Goal: Task Accomplishment & Management: Manage account settings

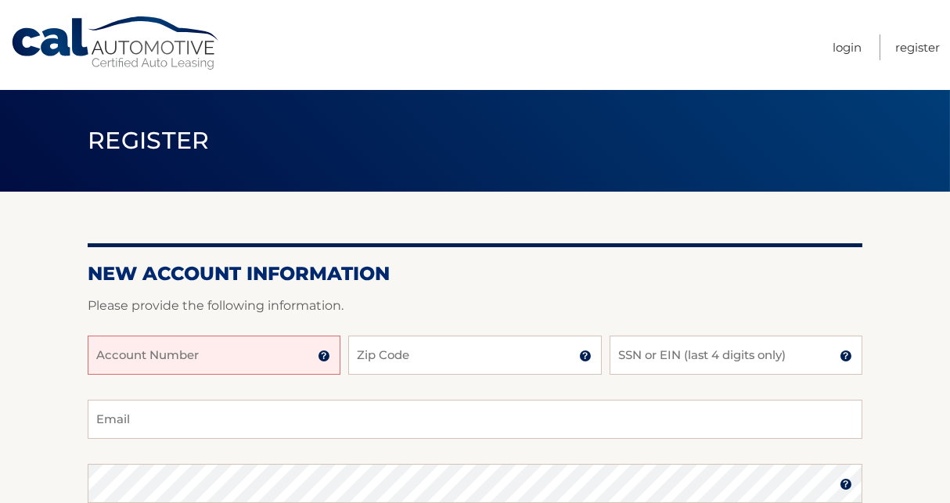
click at [192, 354] on input "Account Number" at bounding box center [214, 355] width 253 height 39
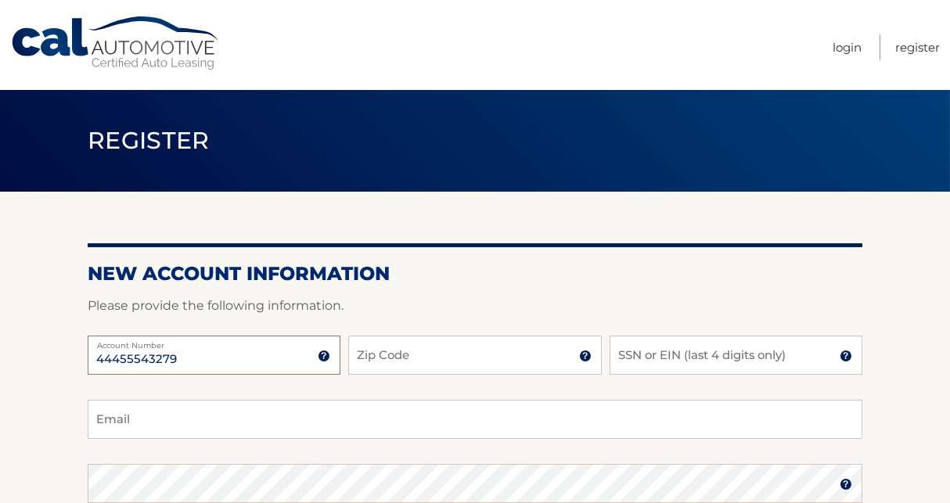
type input "44455543279"
click at [447, 353] on input "Zip Code" at bounding box center [474, 355] width 253 height 39
type input "29579"
type input "Apotheon2274@gmail.com"
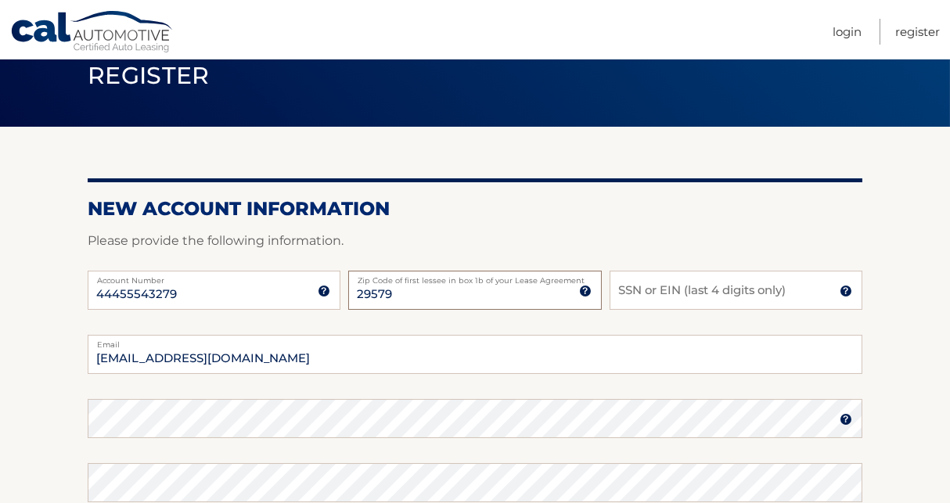
scroll to position [78, 0]
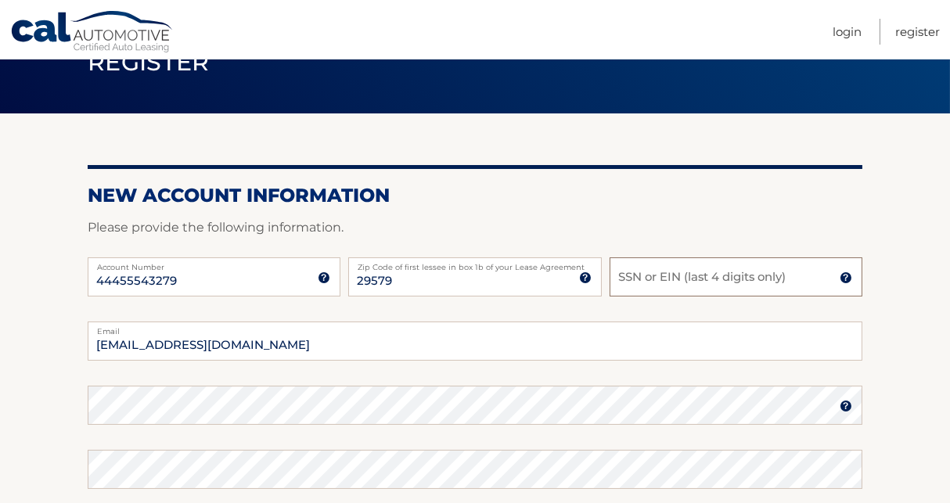
click at [647, 275] on input "SSN or EIN (last 4 digits only)" at bounding box center [736, 276] width 253 height 39
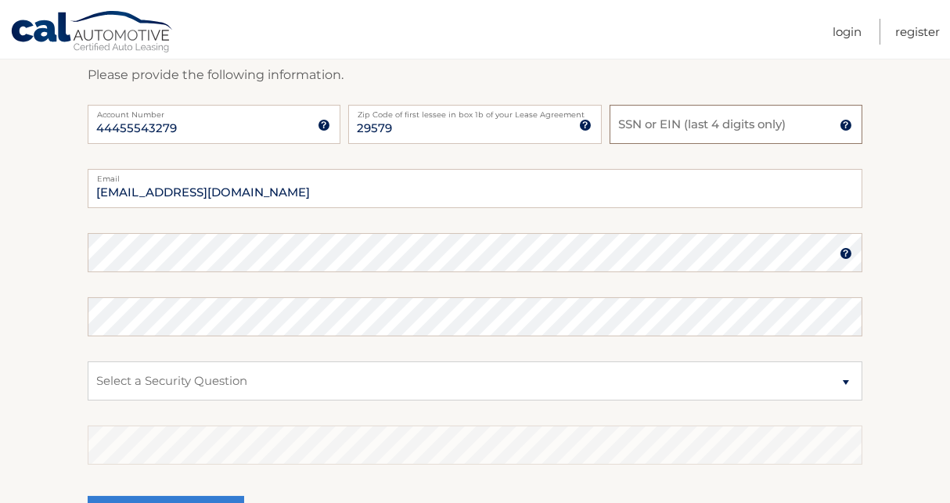
scroll to position [235, 0]
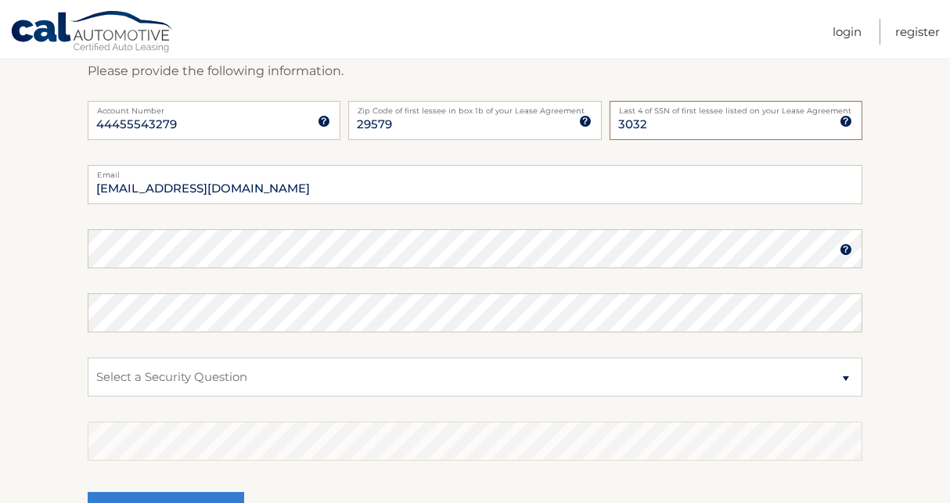
type input "3032"
type input "jules2701@msn.com"
click at [0, 250] on section "New Account Information Please provide the following information. 44455543279 A…" at bounding box center [475, 262] width 950 height 611
click at [247, 383] on select "Select a Security Question What was the name of your elementary school? What is…" at bounding box center [475, 377] width 775 height 39
select select "1"
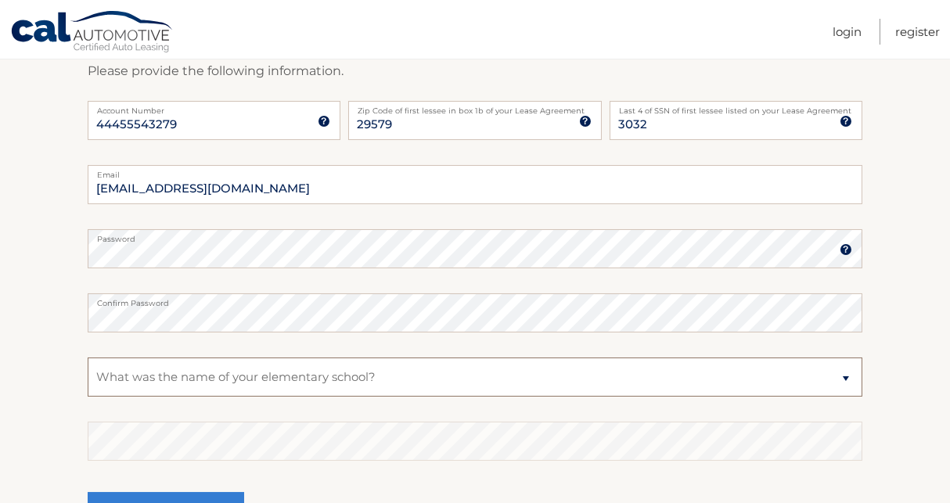
click at [88, 358] on select "Select a Security Question What was the name of your elementary school? What is…" at bounding box center [475, 377] width 775 height 39
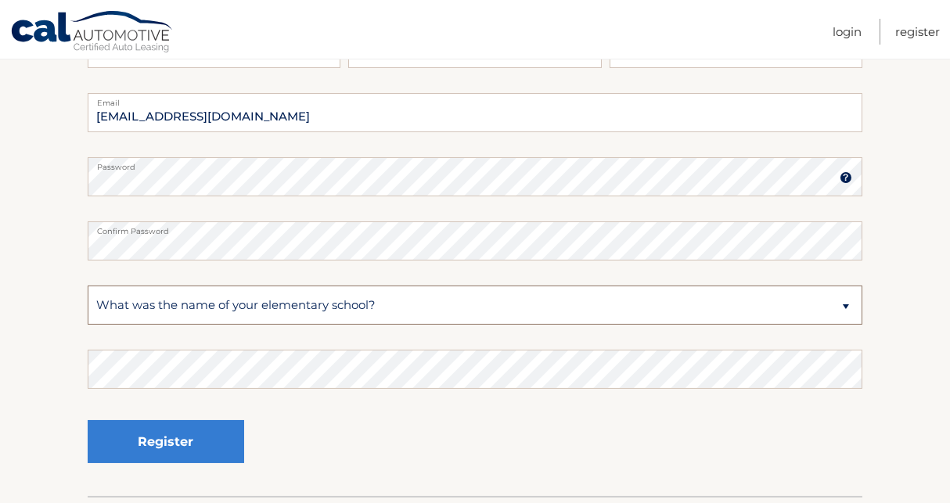
scroll to position [313, 0]
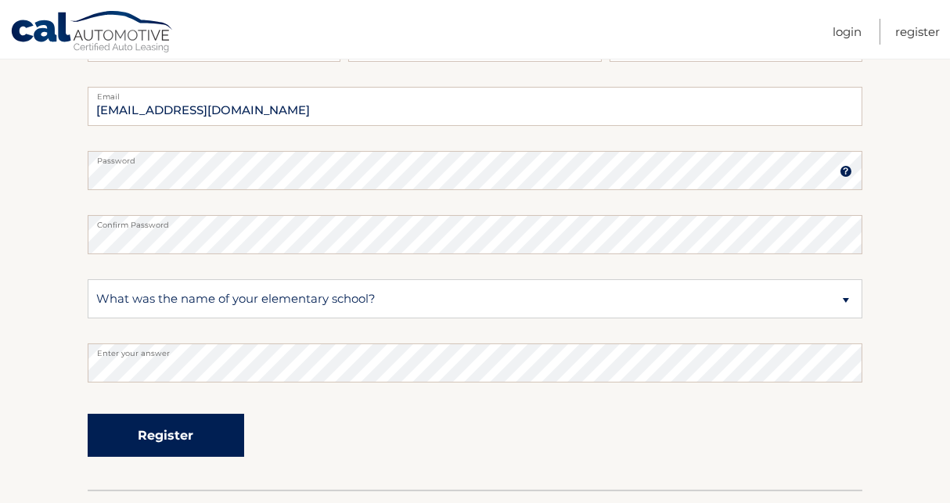
click at [166, 439] on button "Register" at bounding box center [166, 435] width 157 height 43
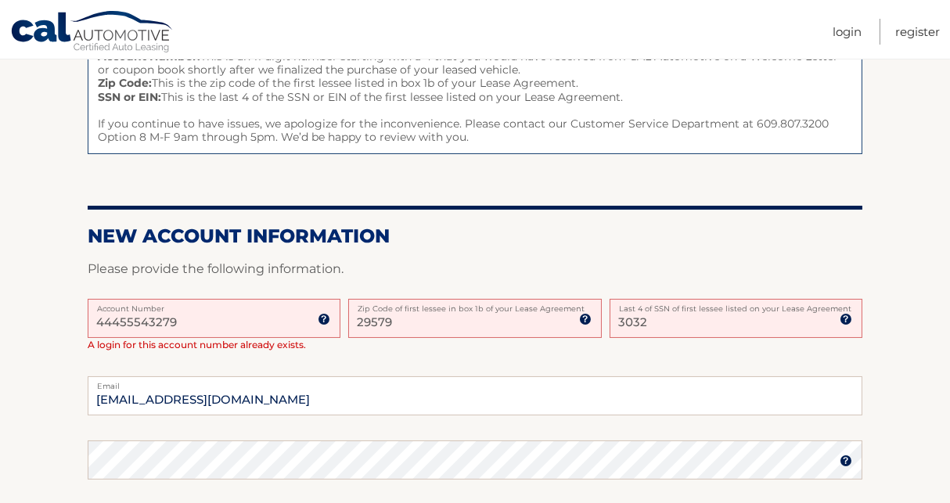
scroll to position [235, 0]
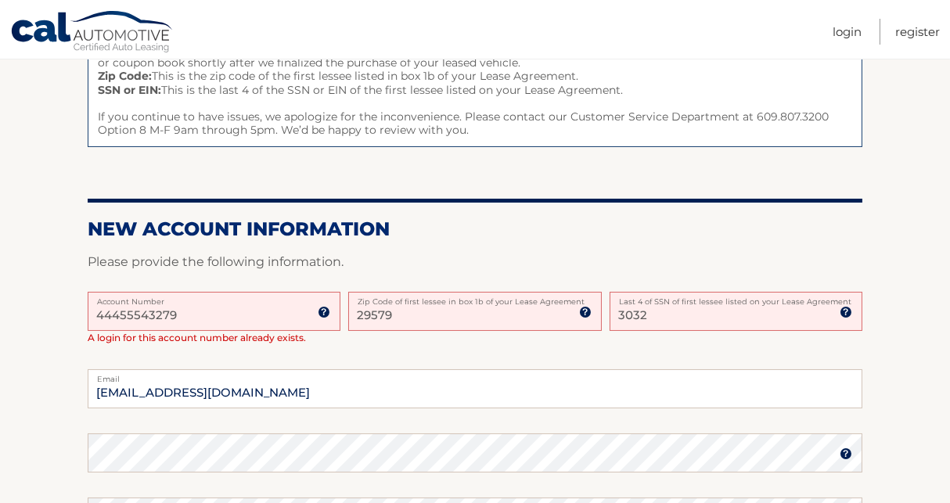
click at [193, 315] on input "44455543279" at bounding box center [214, 311] width 253 height 39
click at [124, 316] on input "44455543279" at bounding box center [214, 311] width 253 height 39
click at [144, 316] on input "44455543279" at bounding box center [214, 311] width 253 height 39
click at [142, 315] on input "44455543279" at bounding box center [214, 311] width 253 height 39
click at [183, 315] on input "44455543279" at bounding box center [214, 311] width 253 height 39
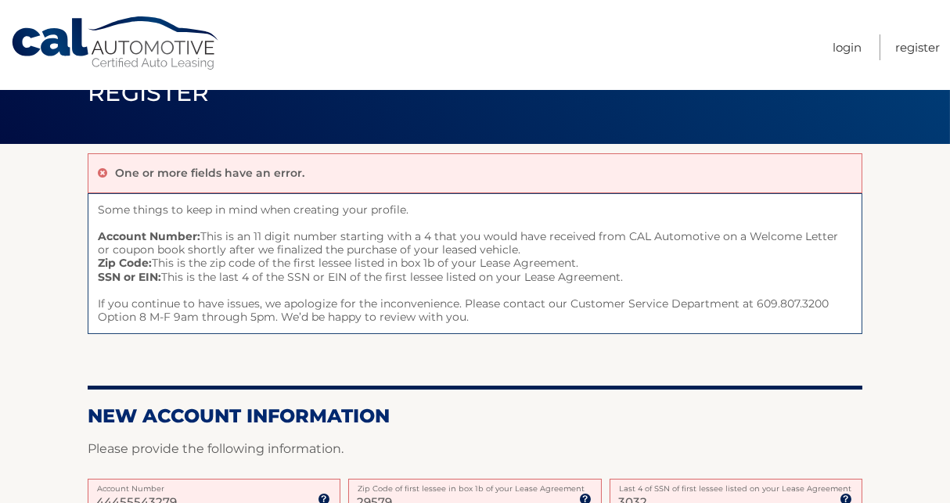
scroll to position [0, 0]
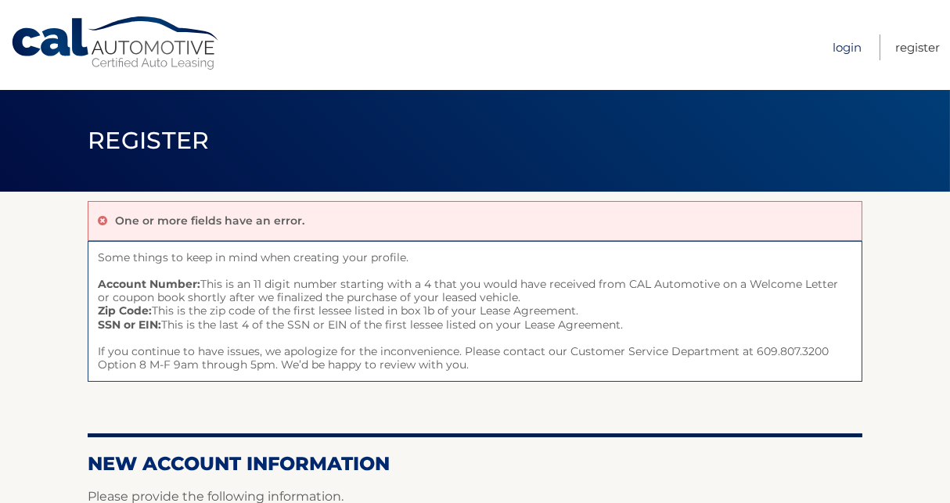
click at [851, 47] on link "Login" at bounding box center [847, 47] width 29 height 26
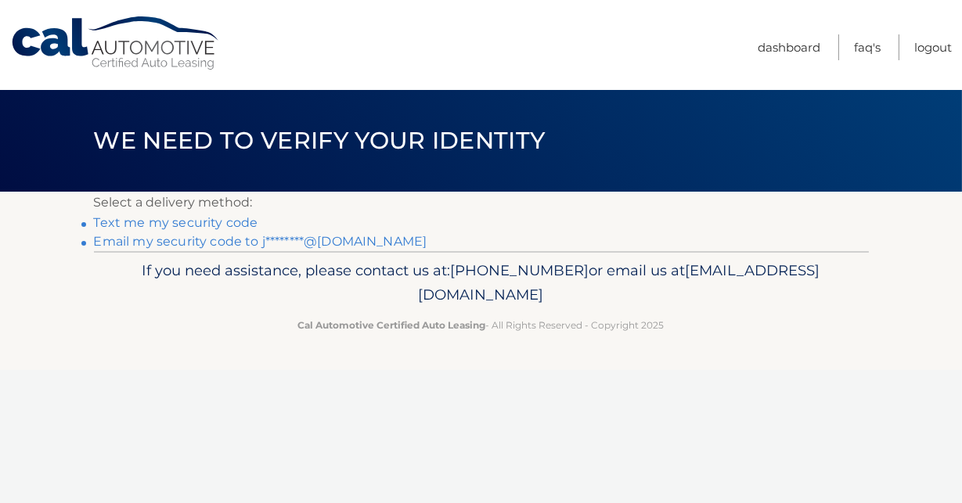
click at [135, 239] on link "Email my security code to j********@[DOMAIN_NAME]" at bounding box center [260, 241] width 333 height 15
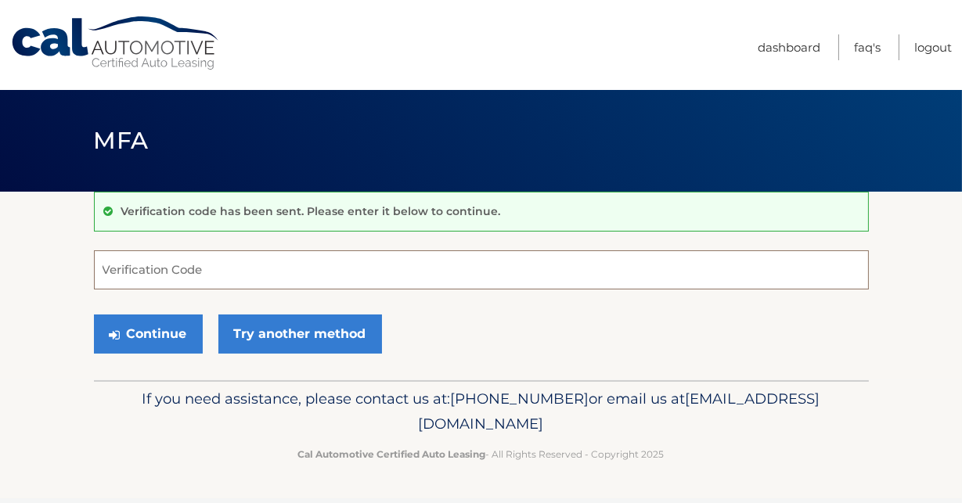
click at [119, 267] on input "Verification Code" at bounding box center [481, 269] width 775 height 39
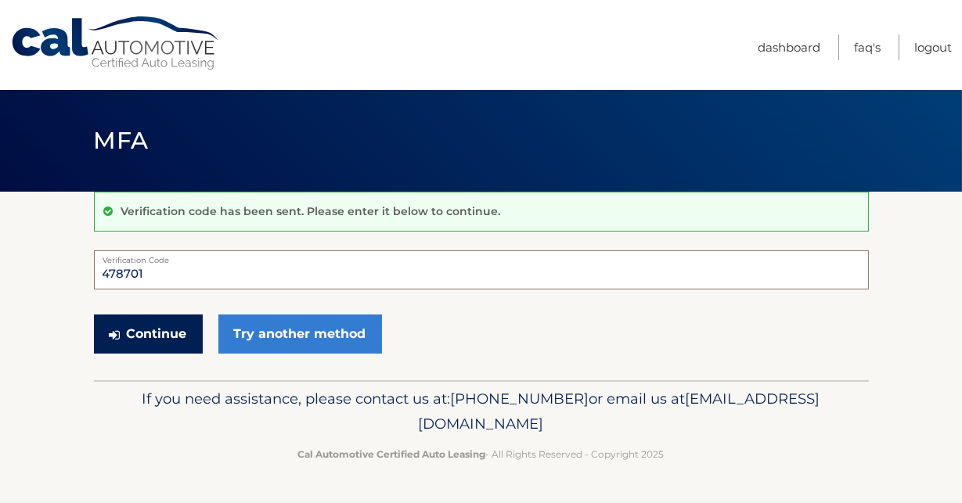
type input "478701"
click at [139, 333] on button "Continue" at bounding box center [148, 334] width 109 height 39
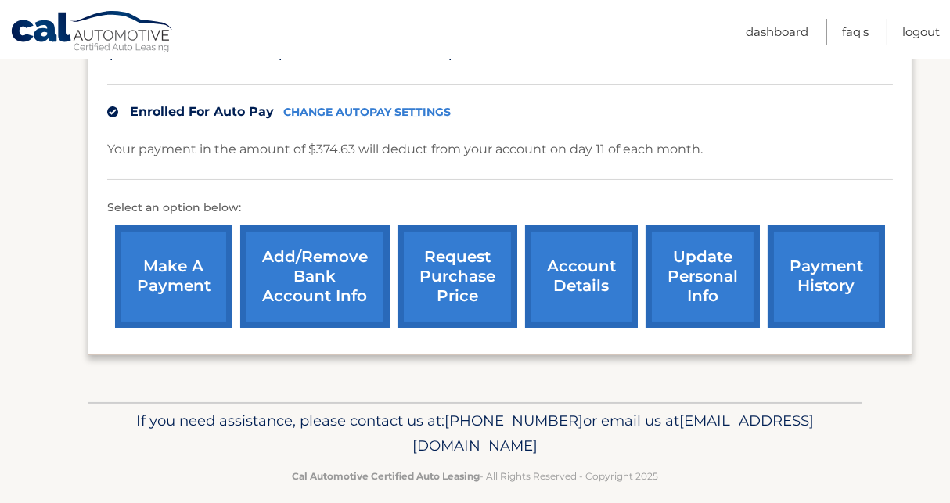
scroll to position [385, 0]
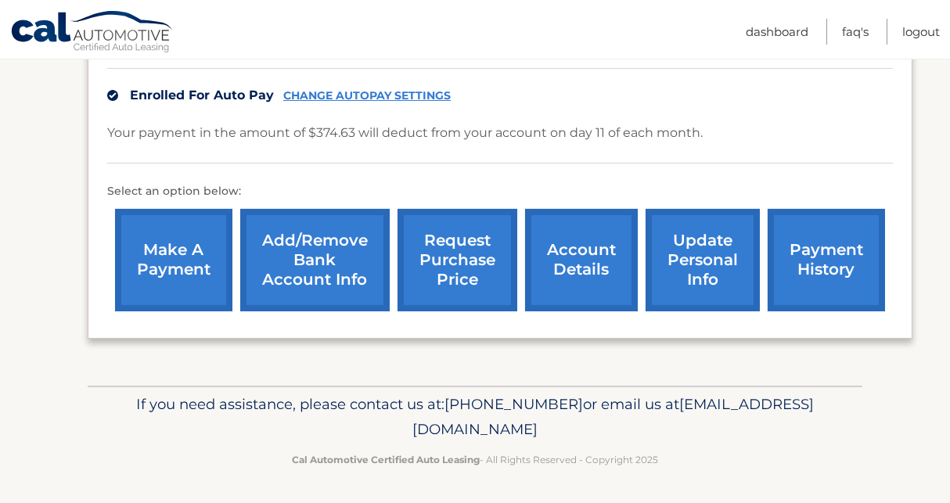
click at [578, 268] on link "account details" at bounding box center [581, 260] width 113 height 103
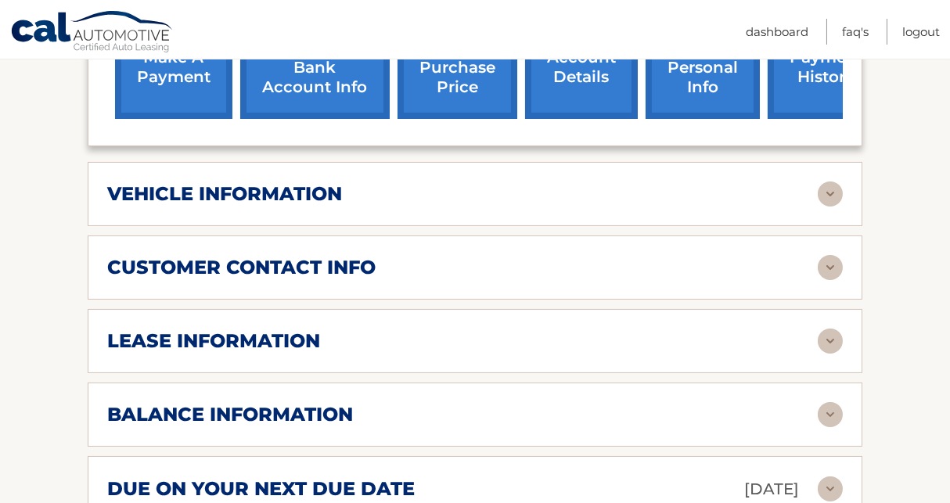
scroll to position [626, 0]
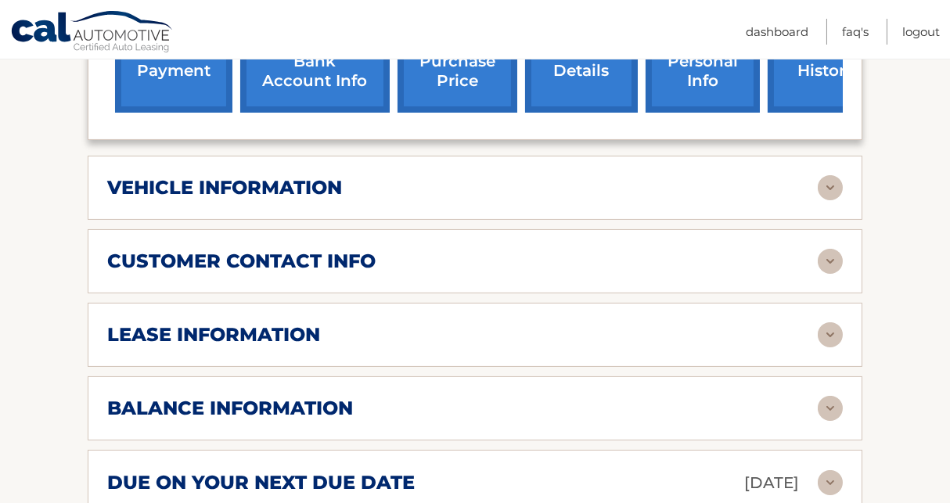
click at [832, 322] on img at bounding box center [830, 334] width 25 height 25
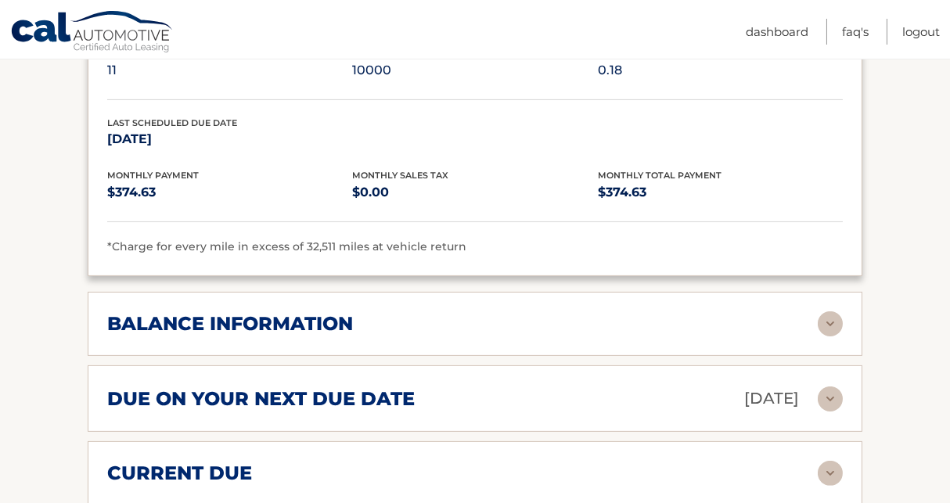
scroll to position [1017, 0]
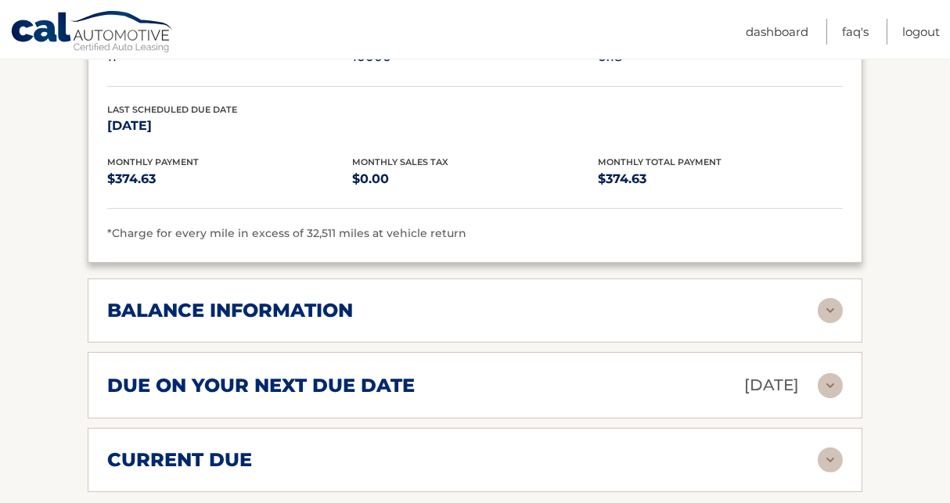
click at [372, 299] on div "balance information" at bounding box center [462, 310] width 711 height 23
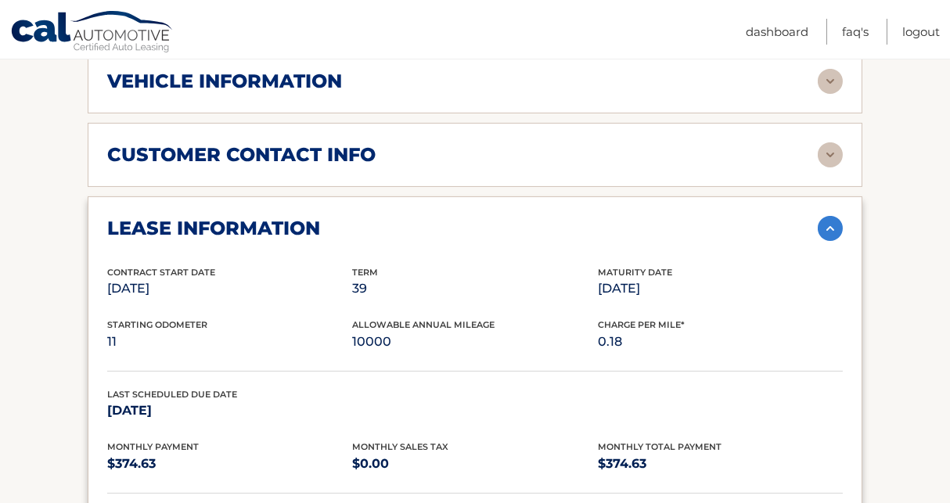
scroll to position [470, 0]
